Goal: Navigation & Orientation: Understand site structure

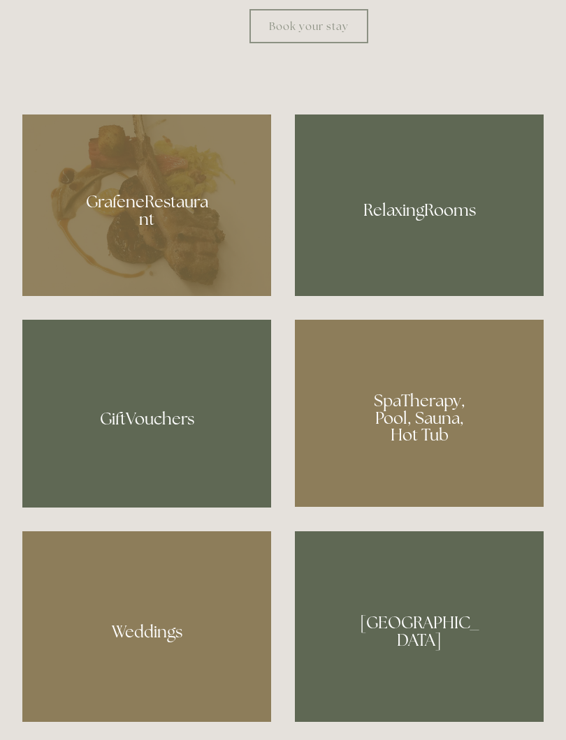
scroll to position [977, 0]
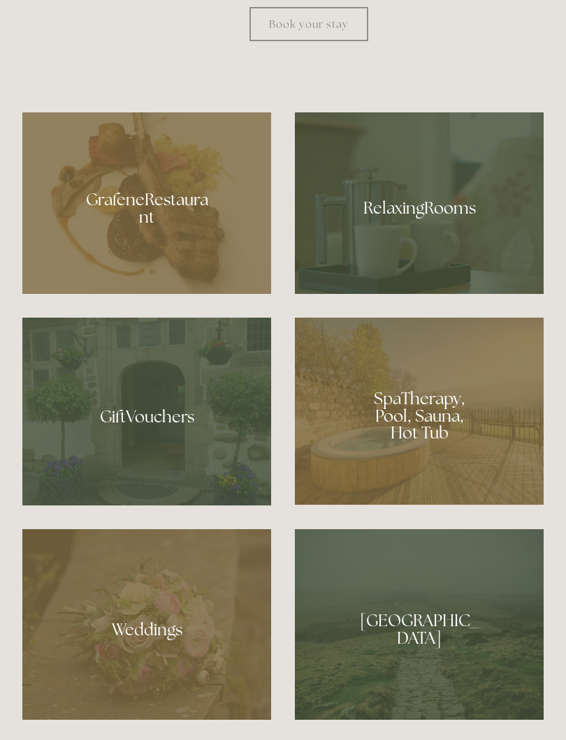
click at [175, 260] on div at bounding box center [146, 203] width 249 height 182
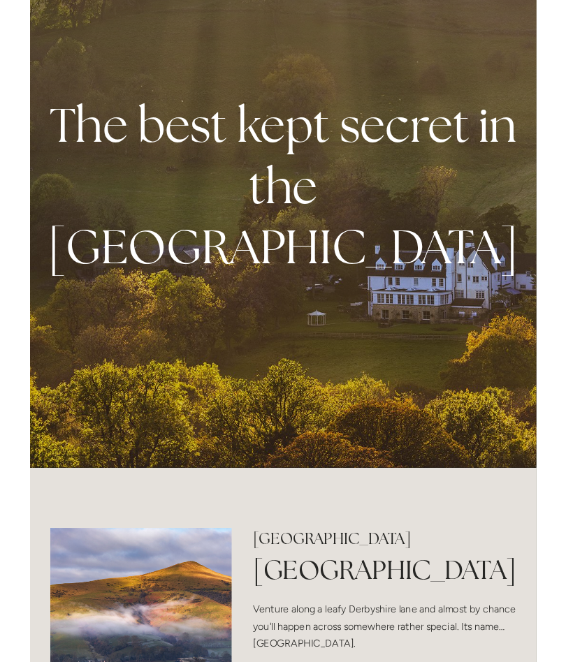
scroll to position [0, 0]
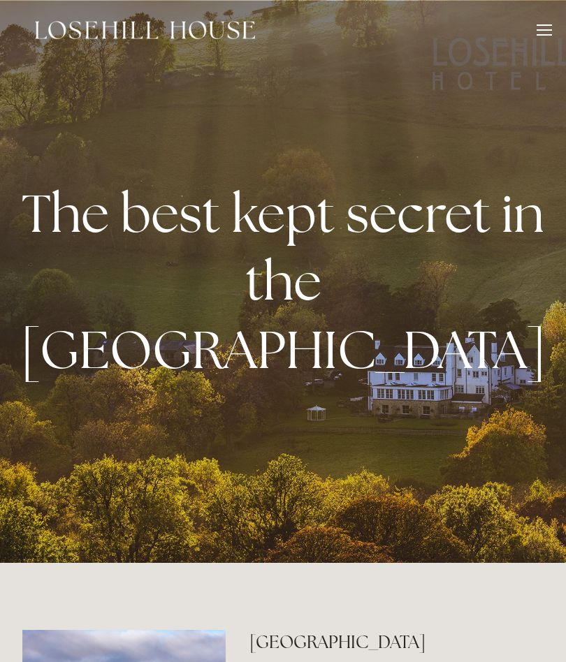
click at [543, 35] on div at bounding box center [543, 34] width 15 height 1
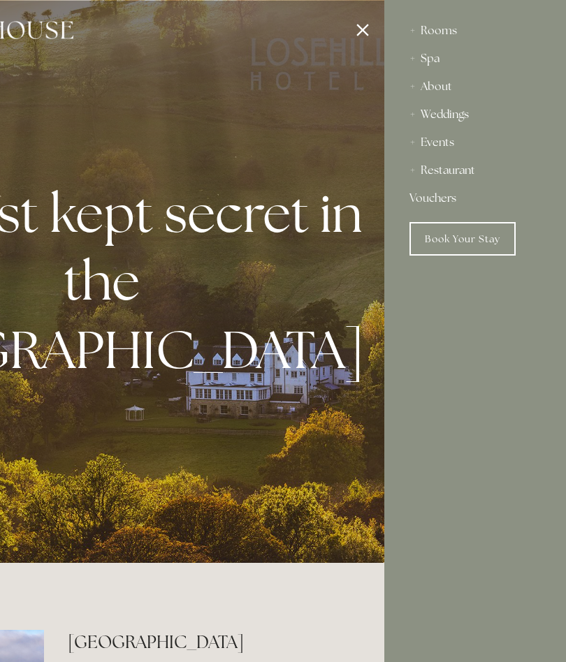
click at [458, 98] on div "About" at bounding box center [474, 87] width 131 height 28
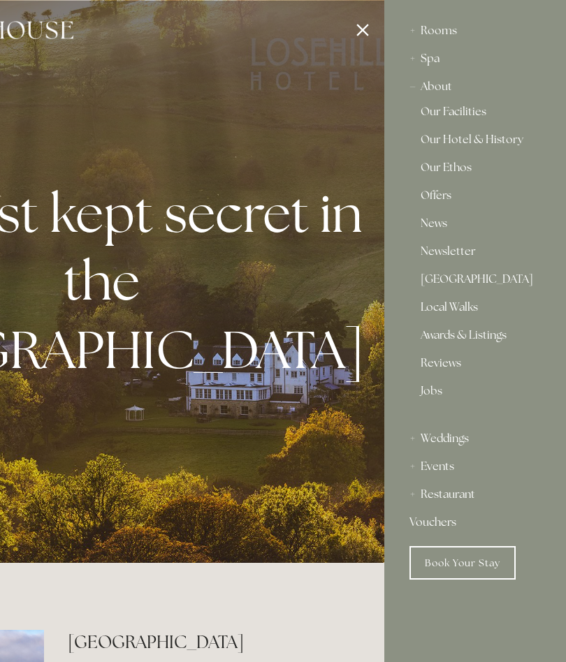
click at [508, 147] on link "Our Hotel & History" at bounding box center [474, 142] width 109 height 17
click at [484, 115] on link "Our Facilities" at bounding box center [474, 114] width 109 height 17
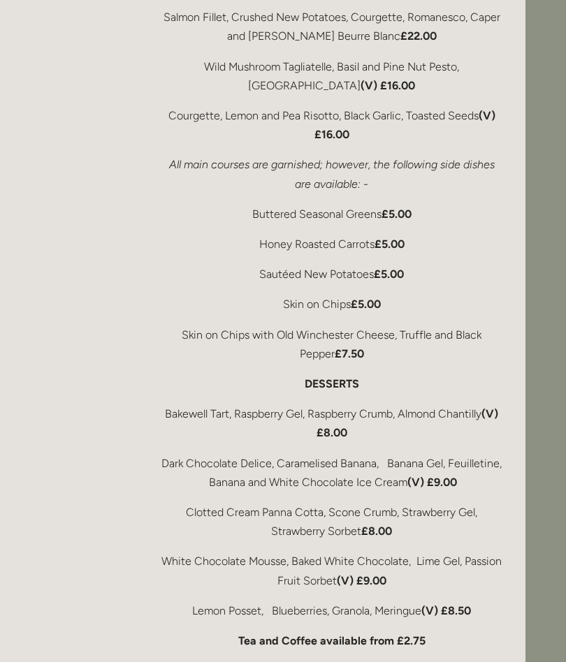
scroll to position [2860, 40]
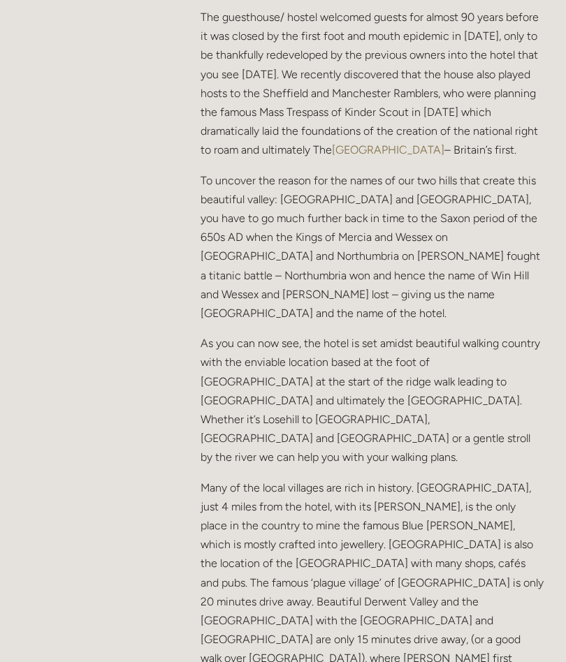
scroll to position [742, 0]
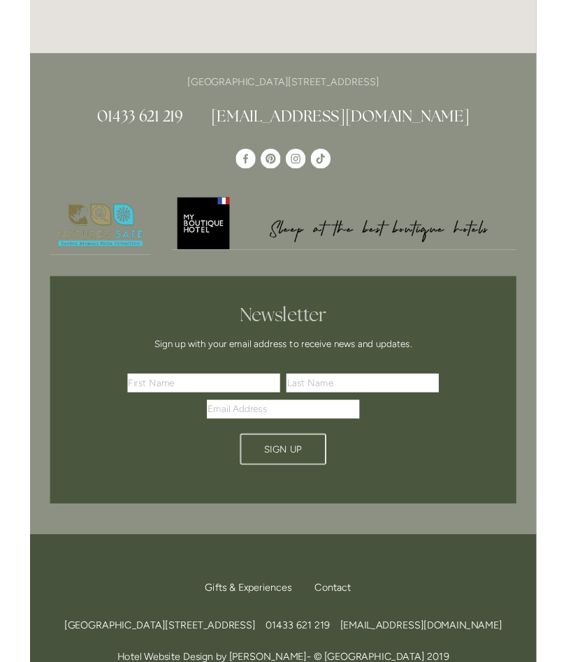
scroll to position [3665, 0]
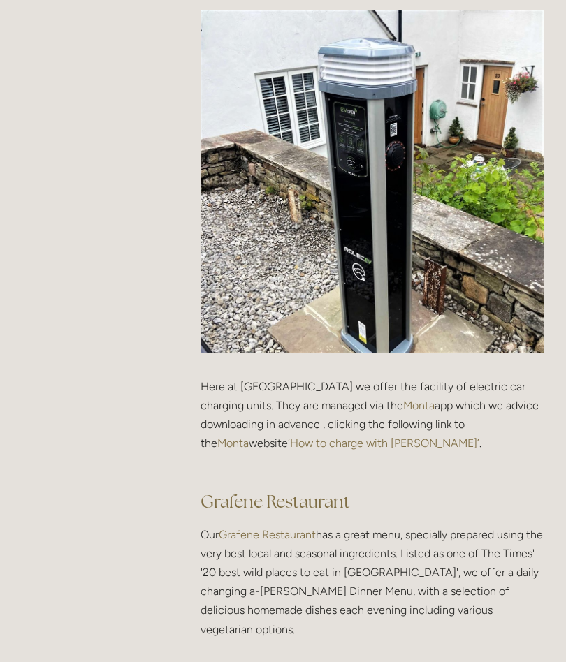
scroll to position [1616, 0]
